Goal: Task Accomplishment & Management: Manage account settings

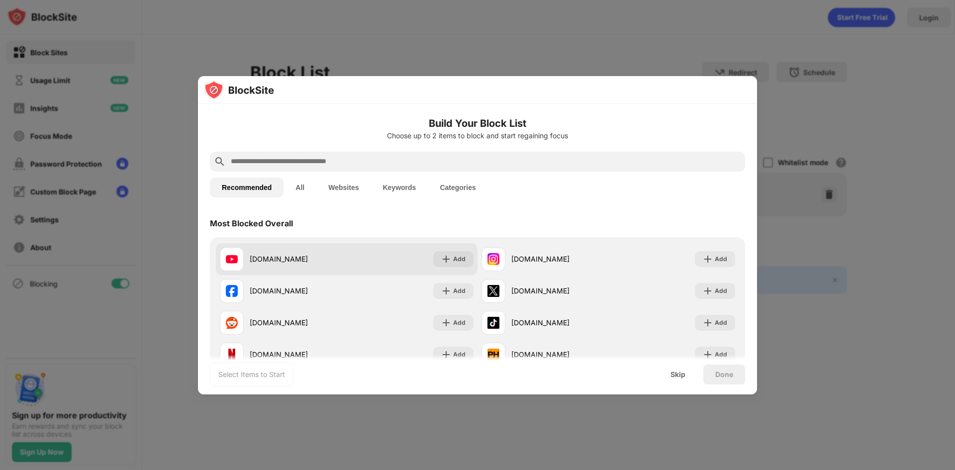
click at [459, 267] on div "[DOMAIN_NAME] Add" at bounding box center [347, 259] width 262 height 32
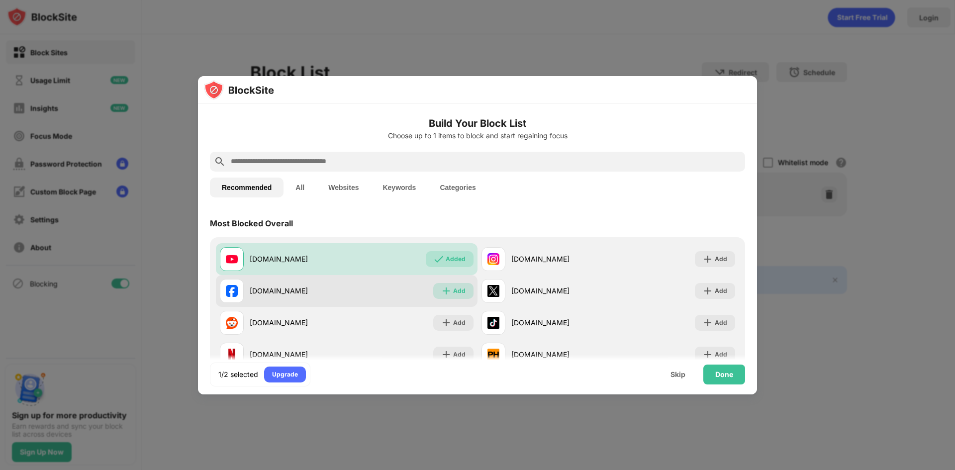
click at [455, 286] on div "Add" at bounding box center [459, 291] width 12 height 10
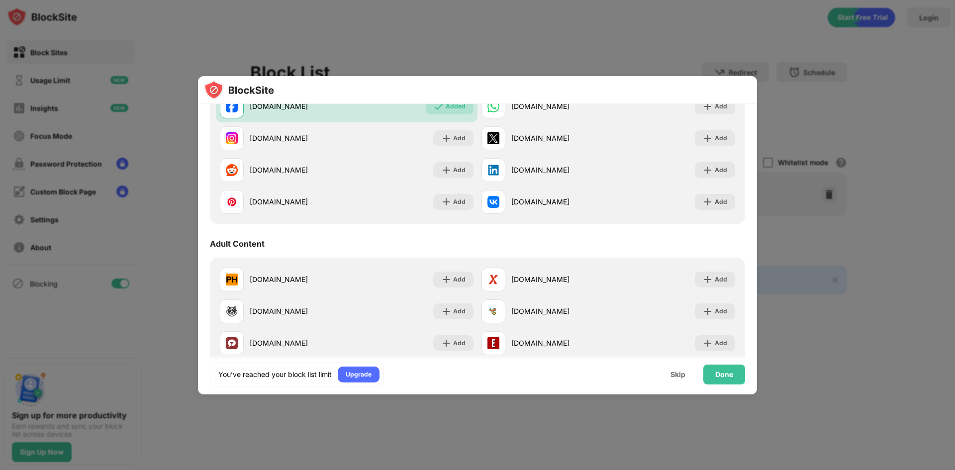
scroll to position [348, 0]
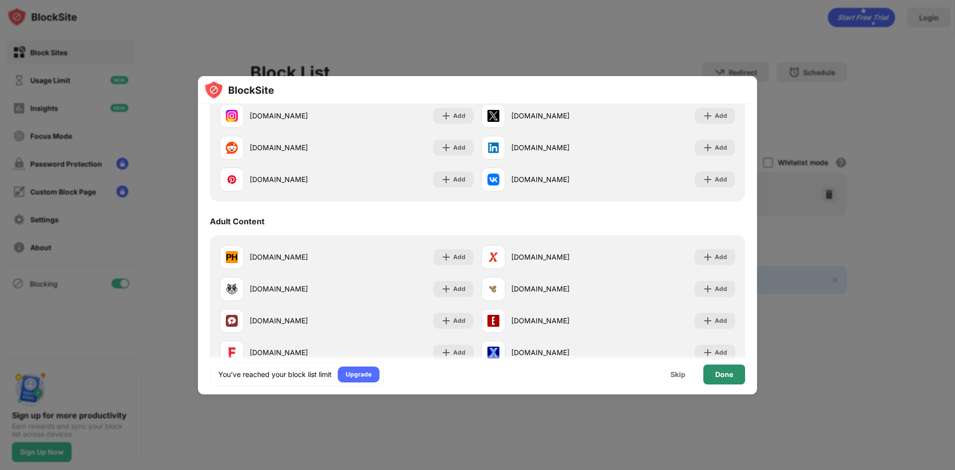
click at [725, 379] on div "Done" at bounding box center [725, 375] width 42 height 20
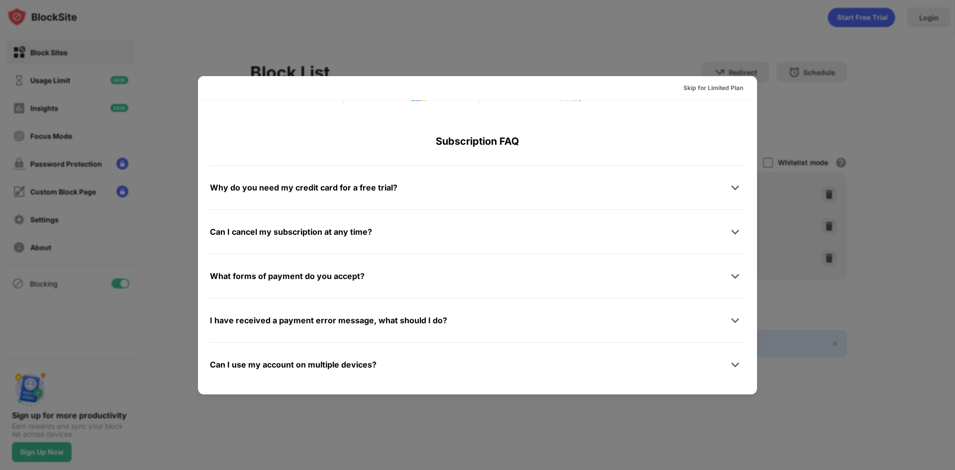
scroll to position [485, 0]
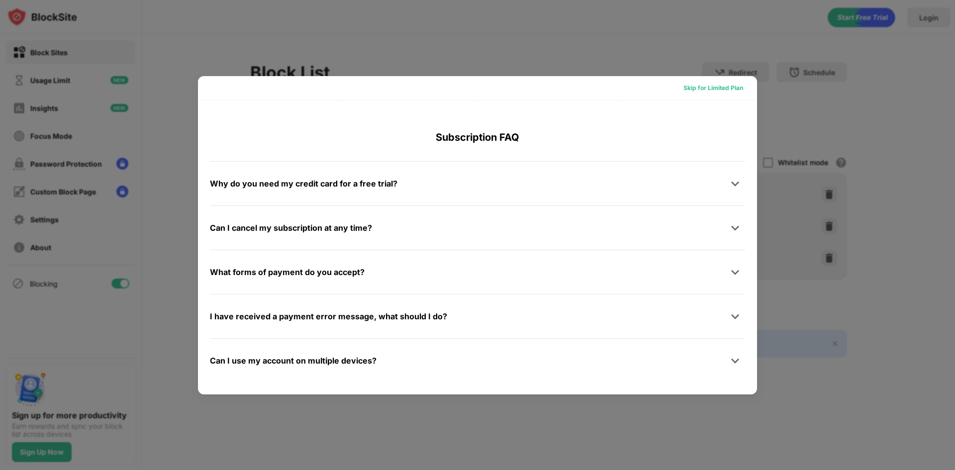
click at [689, 91] on div "Skip for Limited Plan" at bounding box center [714, 88] width 60 height 10
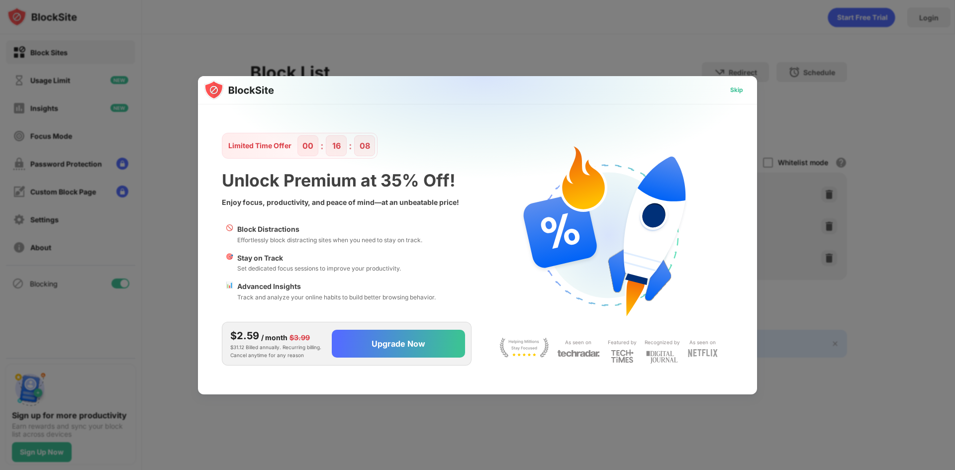
click at [737, 89] on div "Skip" at bounding box center [736, 90] width 13 height 10
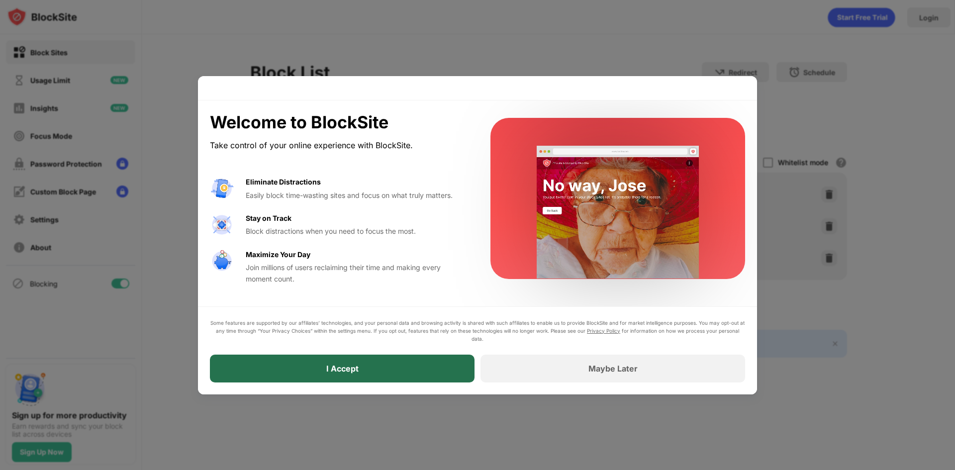
click at [413, 367] on div "I Accept" at bounding box center [342, 369] width 265 height 28
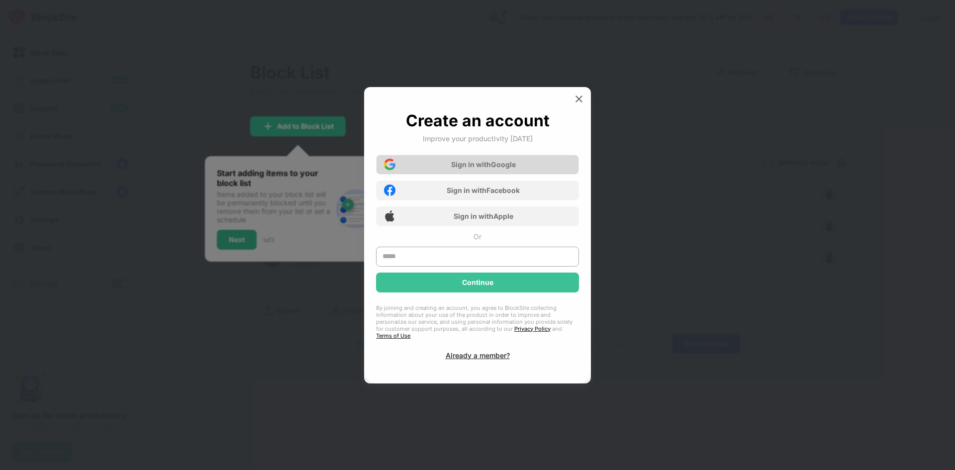
click at [476, 169] on div "Sign in with Google" at bounding box center [483, 164] width 65 height 8
click at [486, 169] on div "Sign in with Google" at bounding box center [483, 164] width 65 height 8
click at [551, 167] on div "Sign in with Google" at bounding box center [477, 165] width 203 height 20
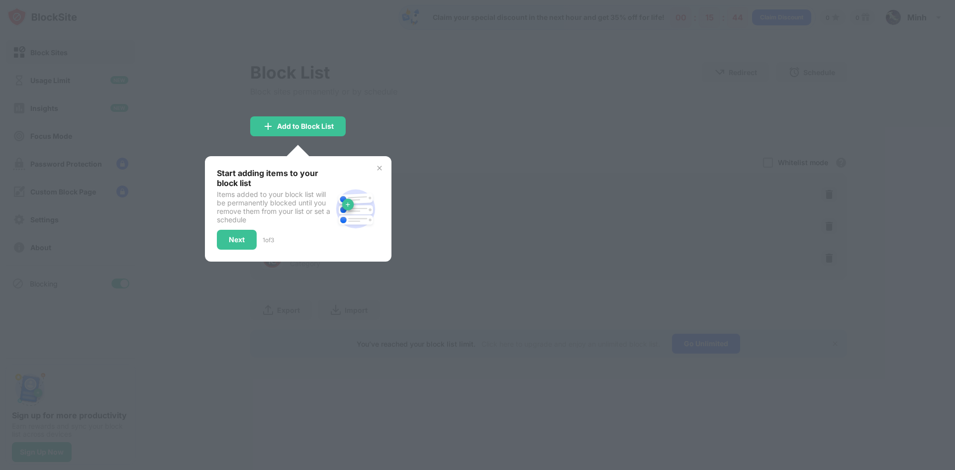
click at [478, 175] on div "Sign in with Google" at bounding box center [477, 165] width 203 height 20
click at [291, 118] on div "Add to Block List" at bounding box center [298, 126] width 96 height 20
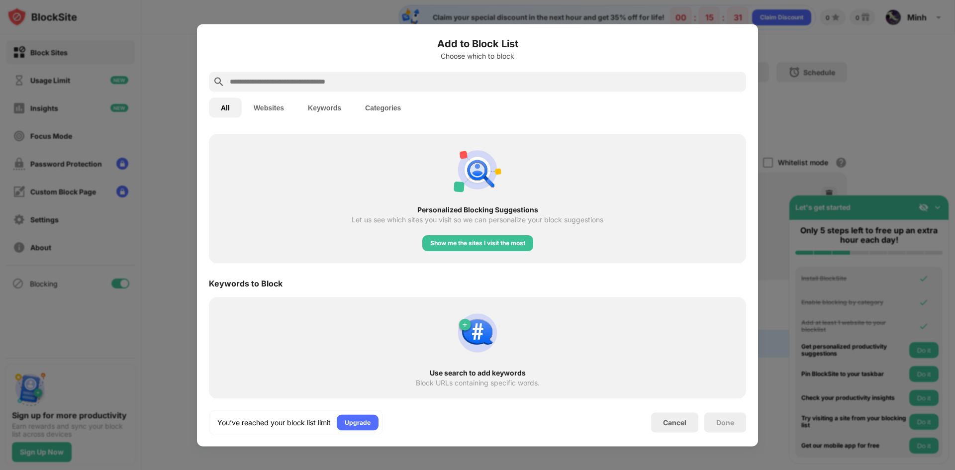
scroll to position [21, 0]
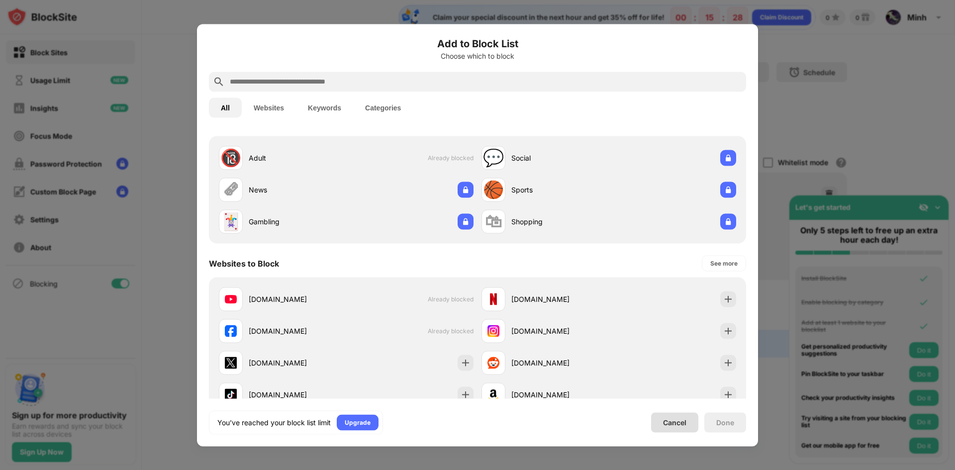
drag, startPoint x: 680, startPoint y: 422, endPoint x: 728, endPoint y: 17, distance: 408.3
click at [680, 421] on div "Cancel" at bounding box center [674, 422] width 23 height 8
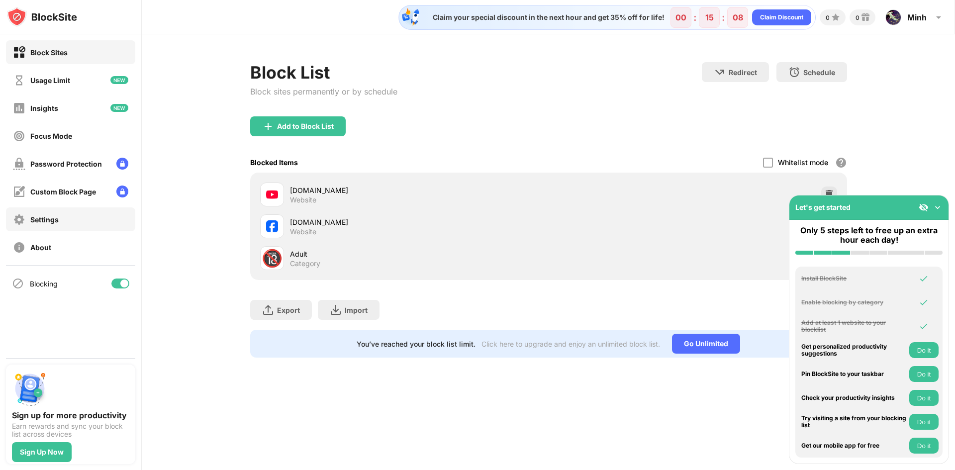
click at [69, 210] on div "Settings" at bounding box center [70, 219] width 129 height 24
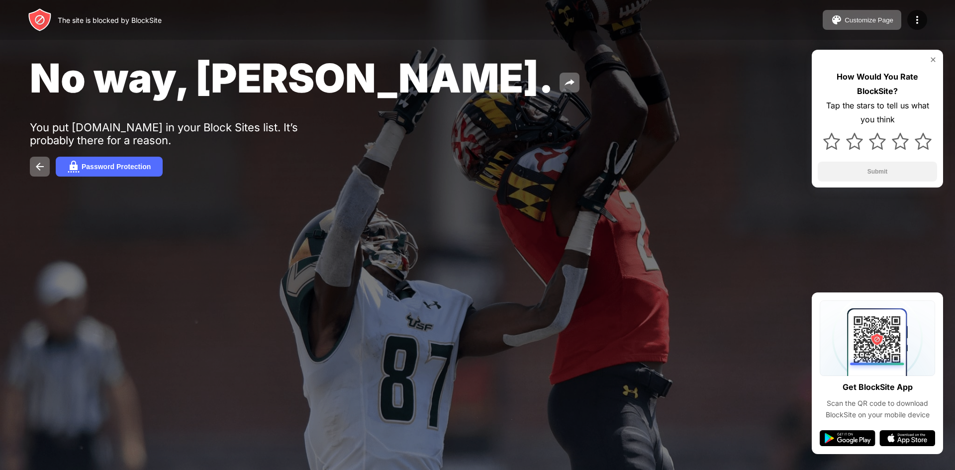
click at [265, 79] on span "No way, Jose." at bounding box center [292, 78] width 524 height 48
click at [88, 167] on div "Password Protection" at bounding box center [116, 167] width 69 height 8
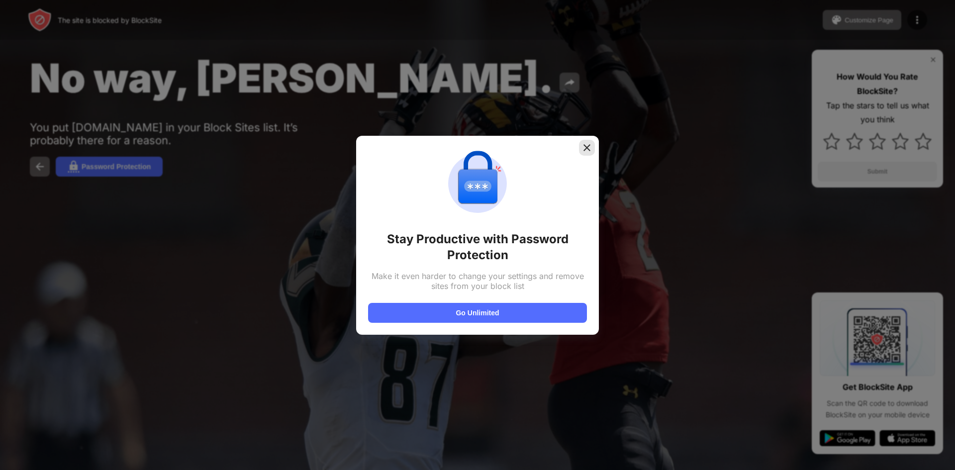
click at [588, 153] on div at bounding box center [587, 148] width 16 height 16
